Goal: Task Accomplishment & Management: Use online tool/utility

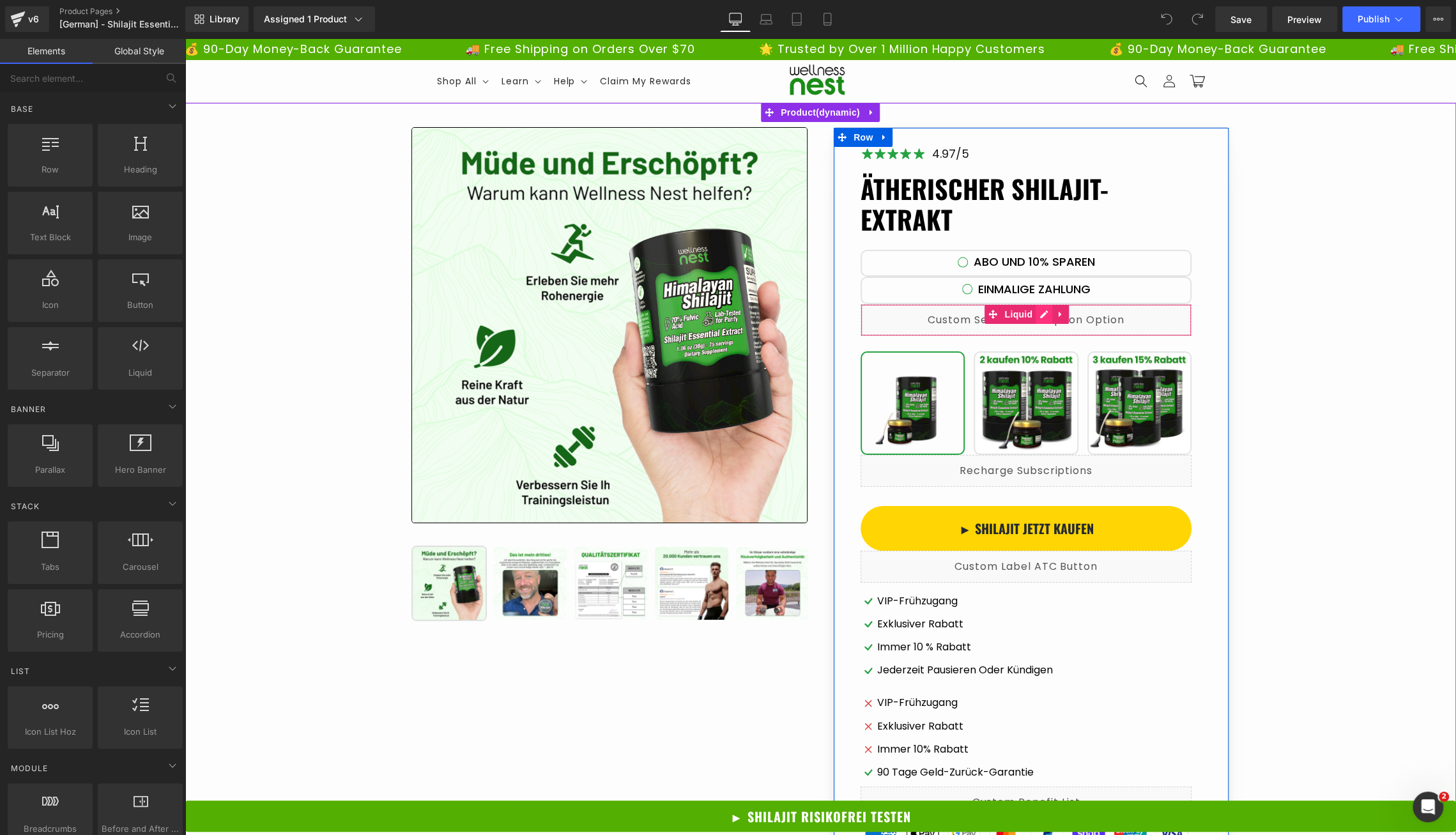
click at [1041, 314] on div "Liquid" at bounding box center [1026, 319] width 331 height 32
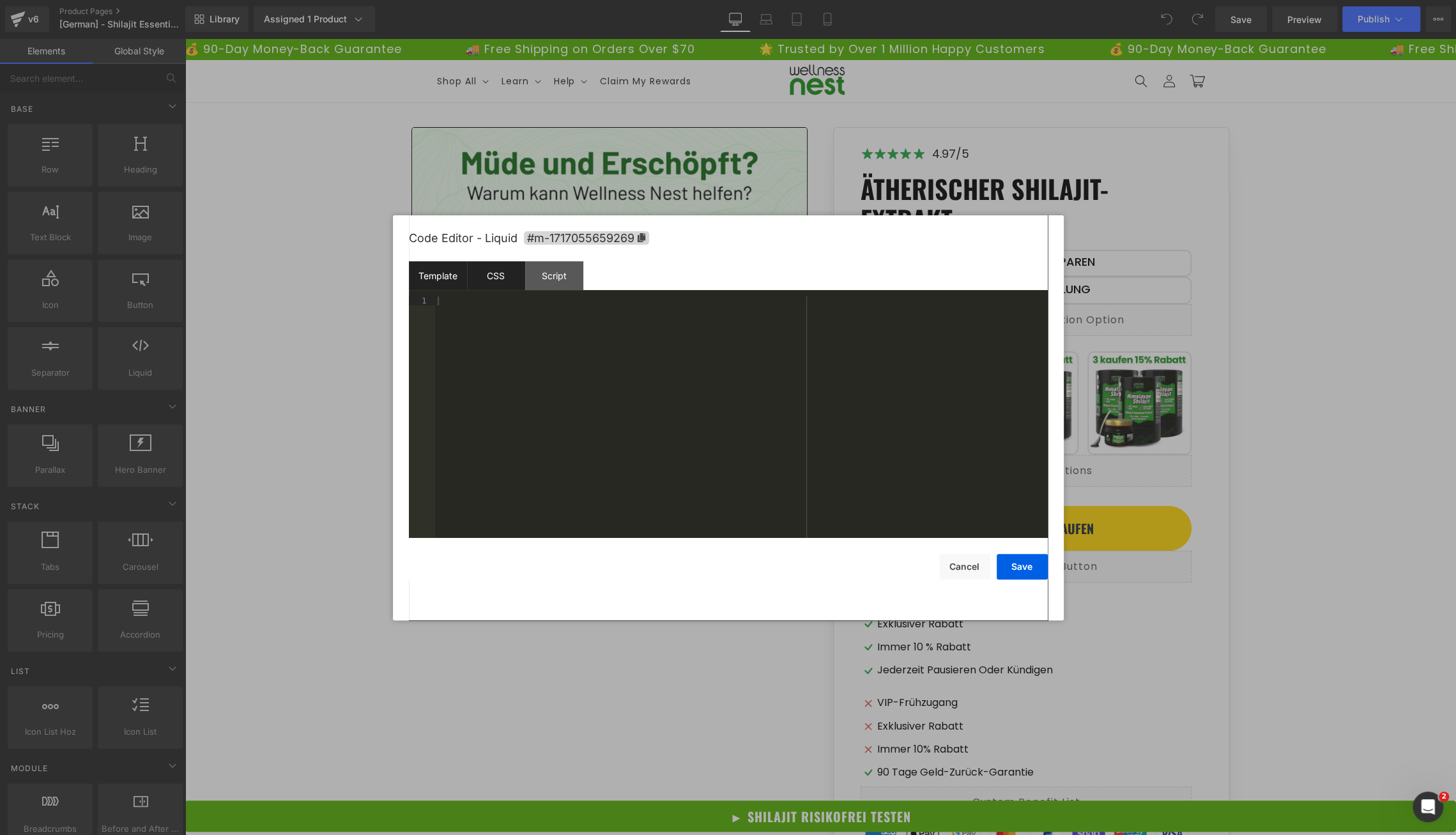
click at [497, 284] on div "CSS" at bounding box center [496, 275] width 58 height 29
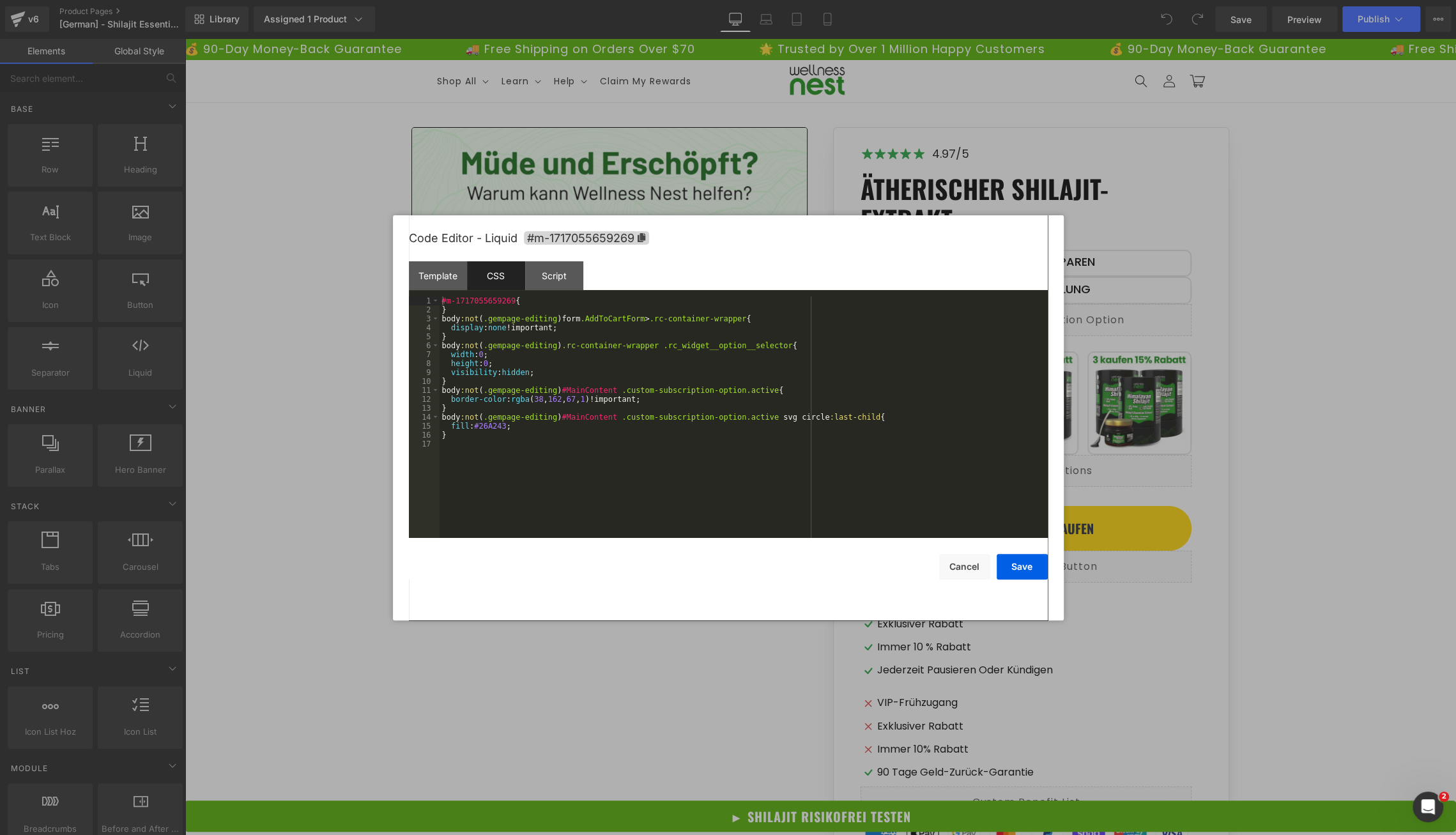
click at [501, 323] on div "#m-1717055659269 { } body :not ( .gempage-editing ) form .AddToCartForm > .rc-c…" at bounding box center [744, 426] width 608 height 259
click at [520, 338] on div "#m-1717055659269 { } body :not ( .gempage-editing ) form .AddToCartForm > .rc-c…" at bounding box center [744, 426] width 608 height 259
click at [582, 365] on div "#m-1717055659269 { } body :not ( .gempage-editing ) form .AddToCartForm > .rc-c…" at bounding box center [744, 426] width 608 height 259
click at [633, 348] on div "#m-1717055659269 { } body :not ( .gempage-editing ) form .AddToCartForm > .rc-c…" at bounding box center [744, 426] width 608 height 259
click at [598, 380] on div "#m-1717055659269 { } body :not ( .gempage-editing ) form .AddToCartForm > .rc-c…" at bounding box center [744, 426] width 608 height 259
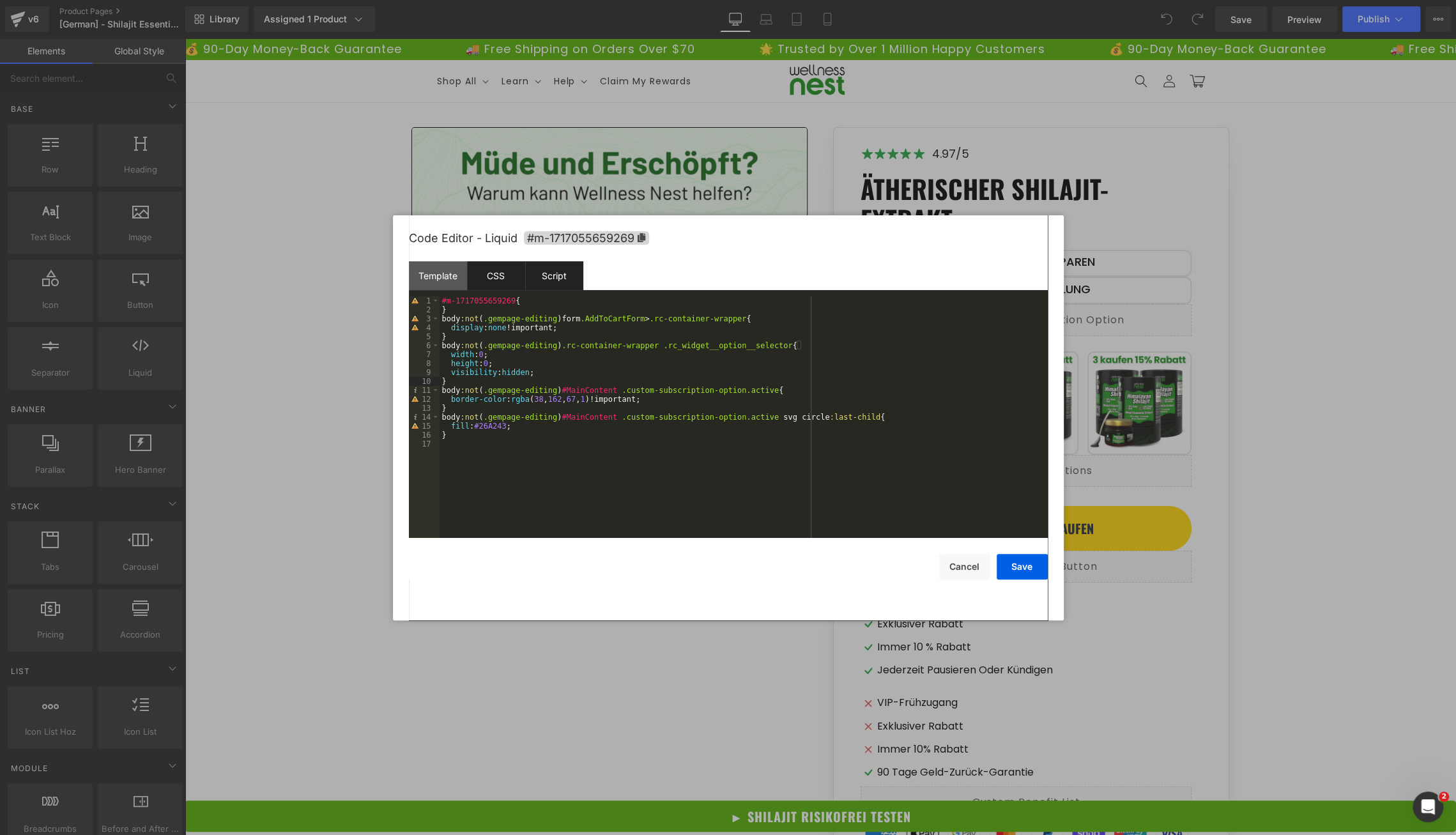
click at [551, 281] on div "Script" at bounding box center [554, 275] width 58 height 29
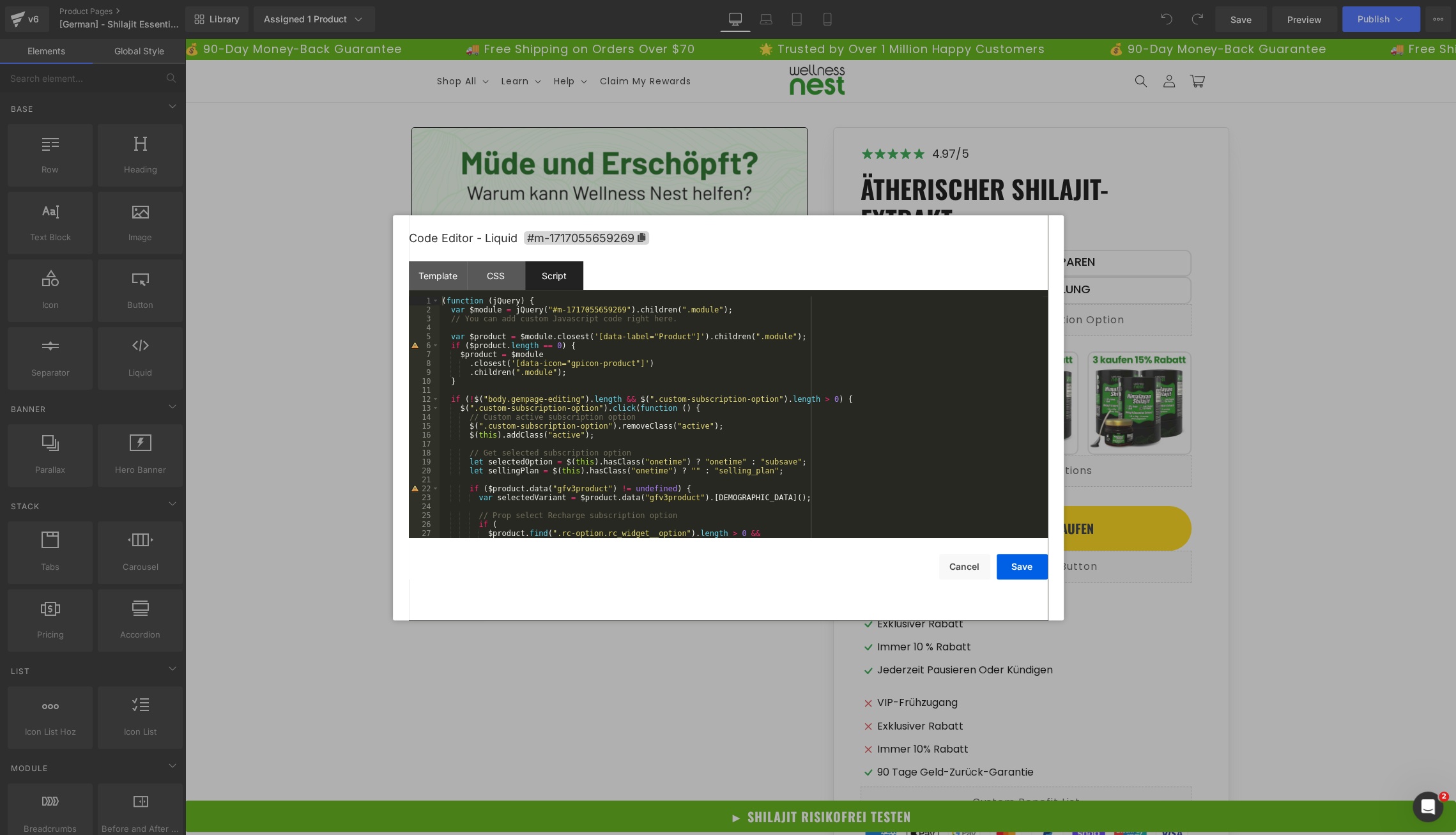
click at [586, 311] on div "( function ( jQuery ) { var $module = jQuery ( "#m-1717055659269" ) . children …" at bounding box center [741, 426] width 603 height 259
click at [554, 367] on div "( function ( jQuery ) { var $module = jQuery ( "#m-1717055659269" ) . children …" at bounding box center [741, 426] width 603 height 259
drag, startPoint x: 523, startPoint y: 364, endPoint x: 638, endPoint y: 364, distance: 115.0
click at [638, 364] on div "( function ( jQuery ) { var $module = jQuery ( "#m-1717055659269" ) . children …" at bounding box center [741, 426] width 603 height 259
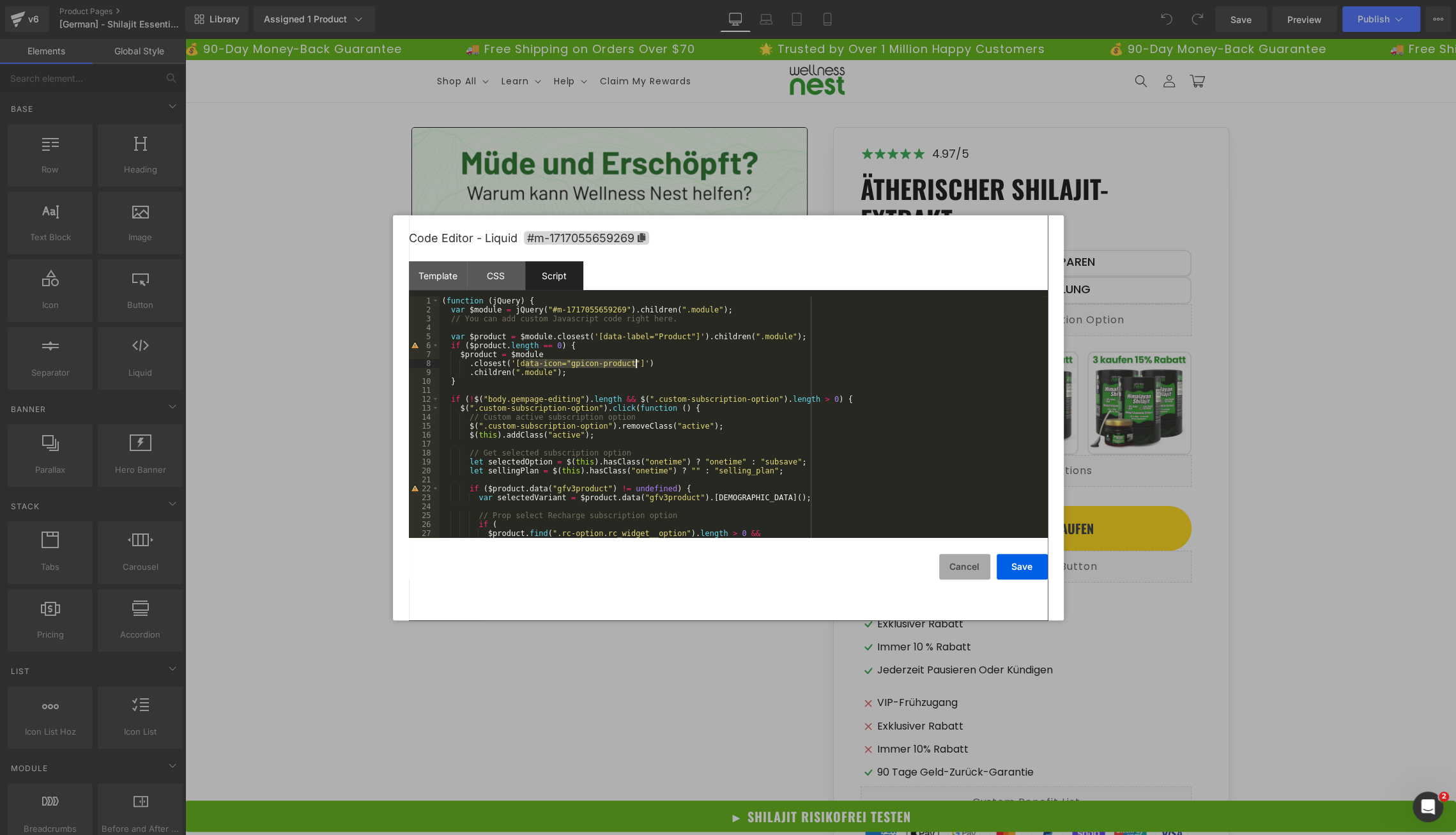
click at [960, 570] on button "Cancel" at bounding box center [965, 566] width 51 height 26
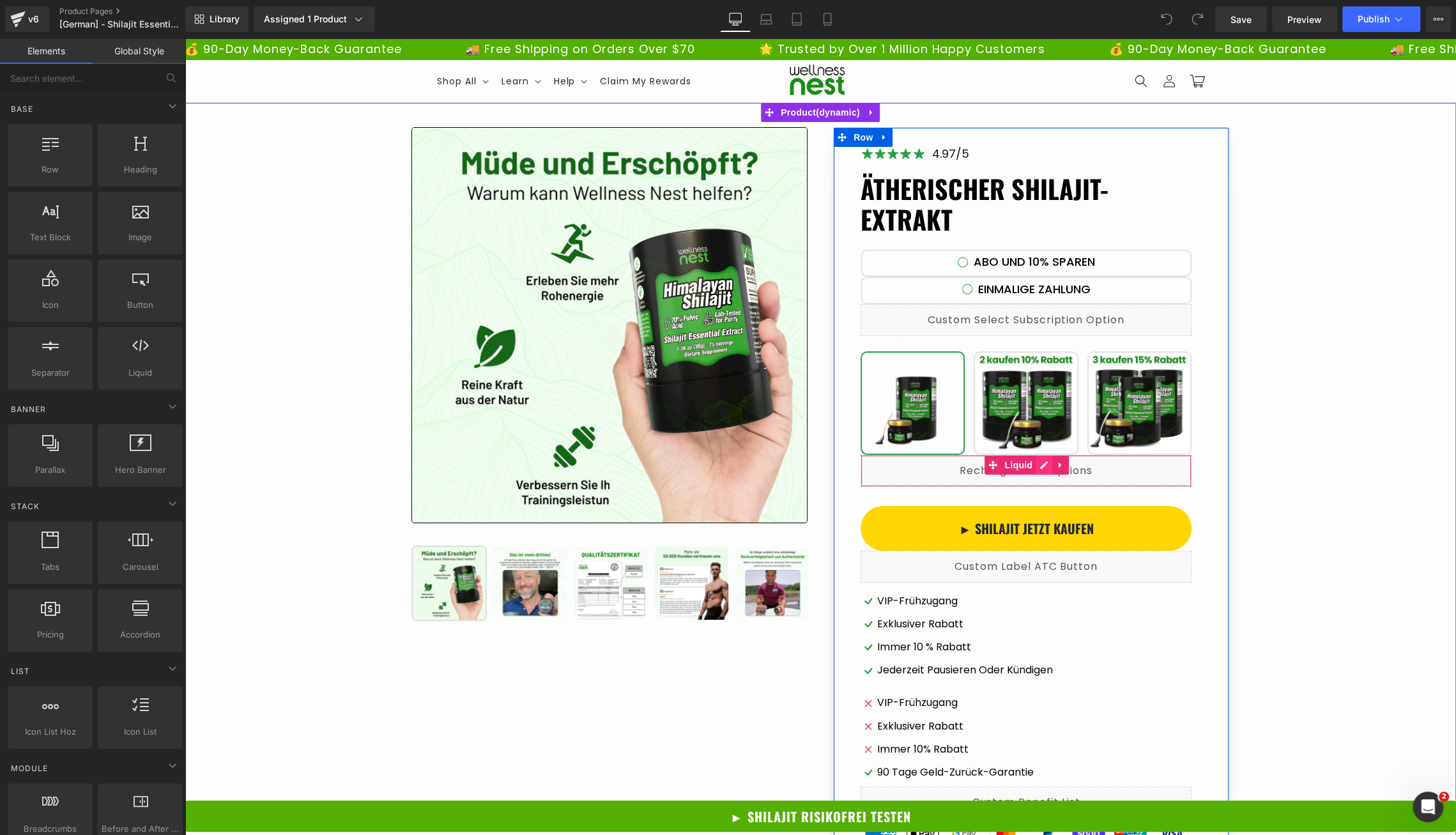
click at [1041, 464] on div "Liquid" at bounding box center [1026, 470] width 331 height 32
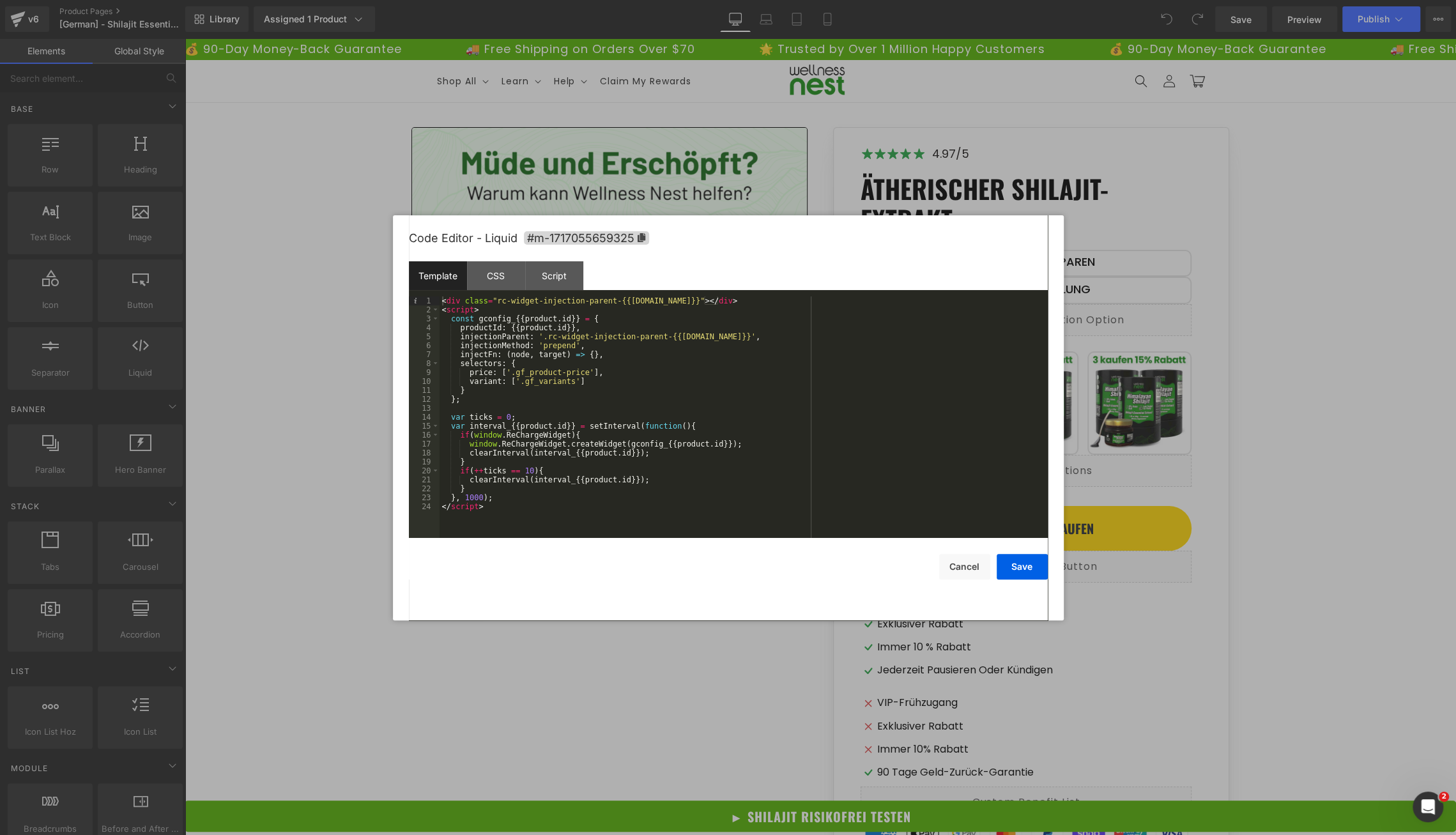
click at [573, 351] on div "< div class = "rc-widget-injection-parent-{{[DOMAIN_NAME]}}" > </ div > < scrip…" at bounding box center [744, 426] width 608 height 259
drag, startPoint x: 550, startPoint y: 335, endPoint x: 667, endPoint y: 335, distance: 117.0
click at [667, 335] on div "< div class = "rc-widget-injection-parent-{{[DOMAIN_NAME]}}" > </ div > < scrip…" at bounding box center [744, 426] width 608 height 259
click at [586, 445] on div "< div class = "rc-widget-injection-parent-{{[DOMAIN_NAME]}}" > </ div > < scrip…" at bounding box center [744, 426] width 608 height 259
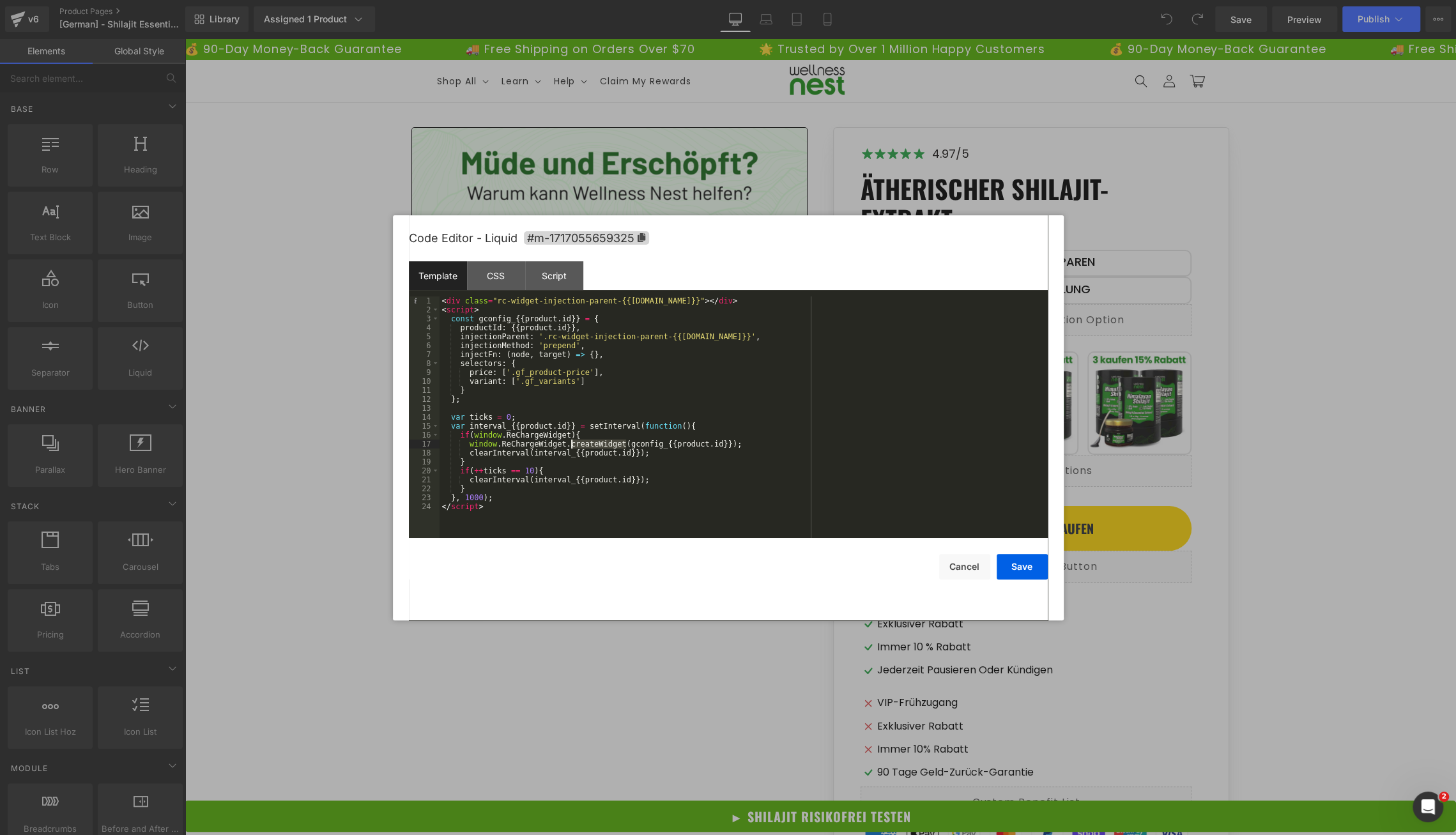
click at [558, 302] on div "< div class = "rc-widget-injection-parent-{{[DOMAIN_NAME]}}" > </ div > < scrip…" at bounding box center [744, 426] width 608 height 259
click at [538, 438] on div "< div class = "rc-widget-injection-parent-{{[DOMAIN_NAME]}}" > </ div > < scrip…" at bounding box center [744, 426] width 608 height 259
click at [500, 277] on div "CSS" at bounding box center [496, 275] width 58 height 29
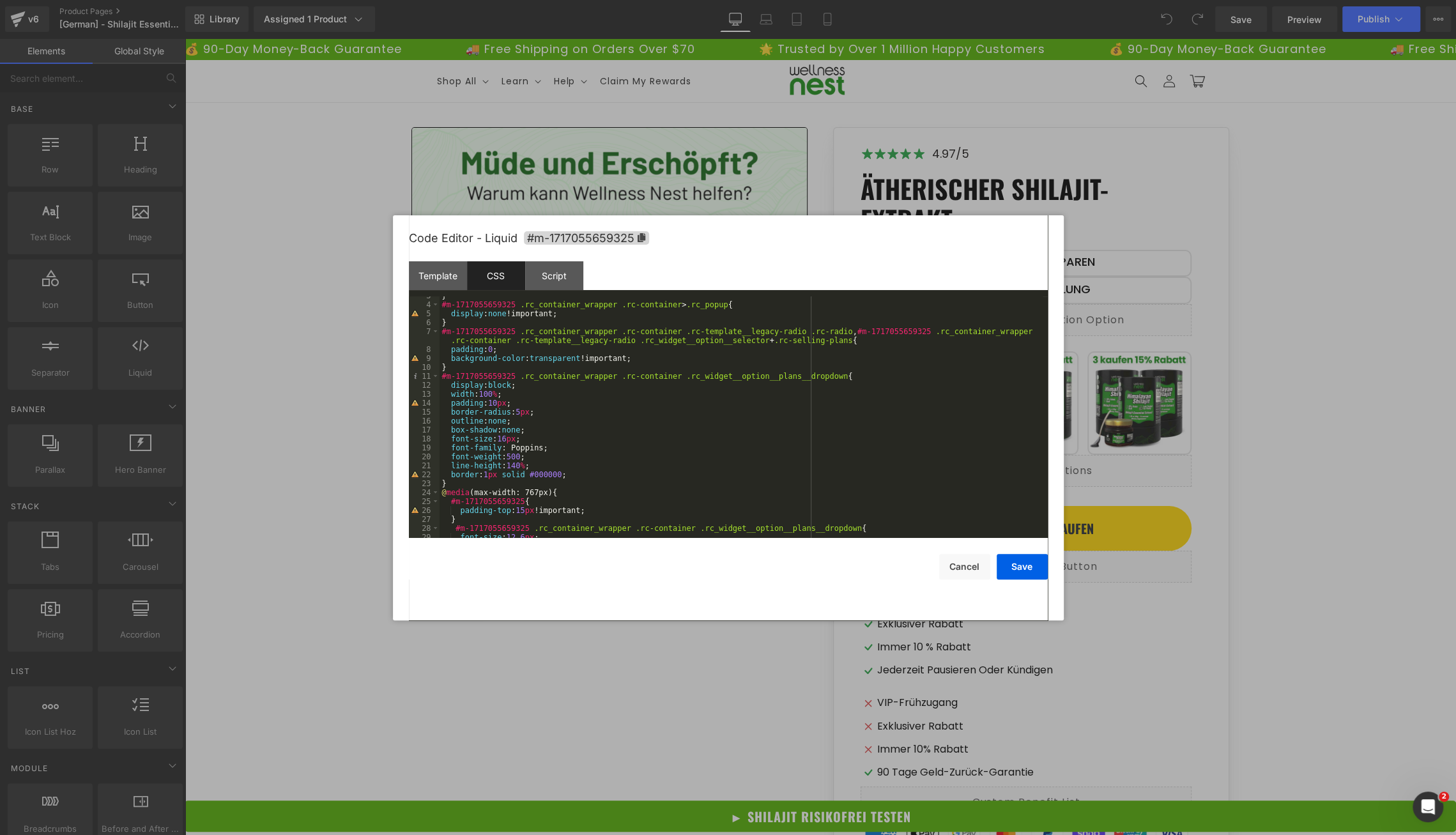
scroll to position [259, 0]
